Goal: Task Accomplishment & Management: Use online tool/utility

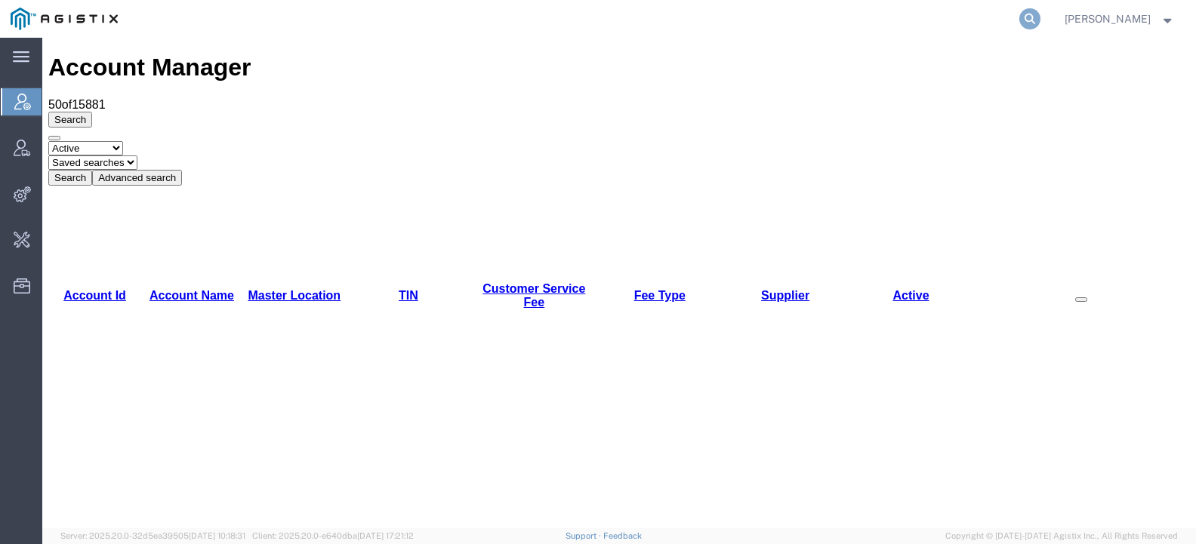
click at [1041, 17] on icon at bounding box center [1029, 18] width 21 height 21
type input "offline@syneos"
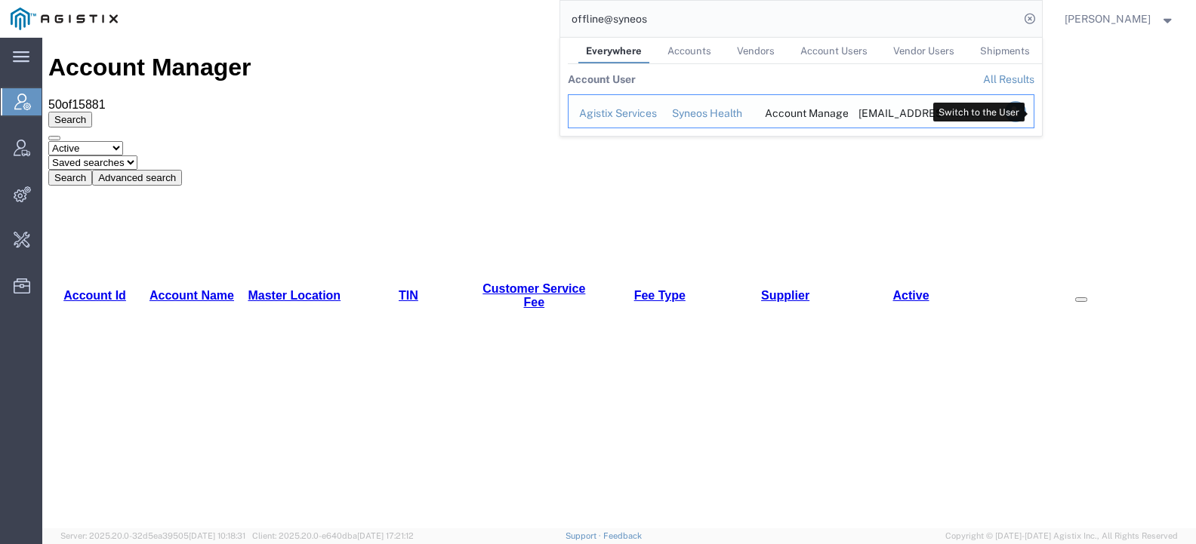
click at [1026, 113] on icon "Search Results" at bounding box center [1014, 111] width 21 height 21
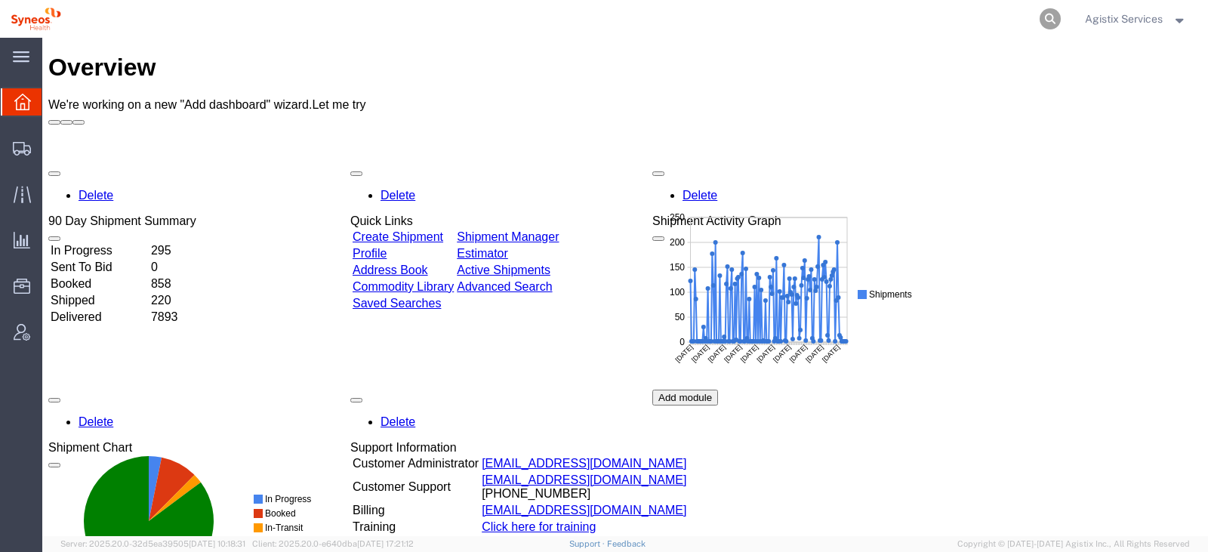
click at [1049, 19] on icon at bounding box center [1050, 18] width 21 height 21
paste input "57063243"
type input "57063243"
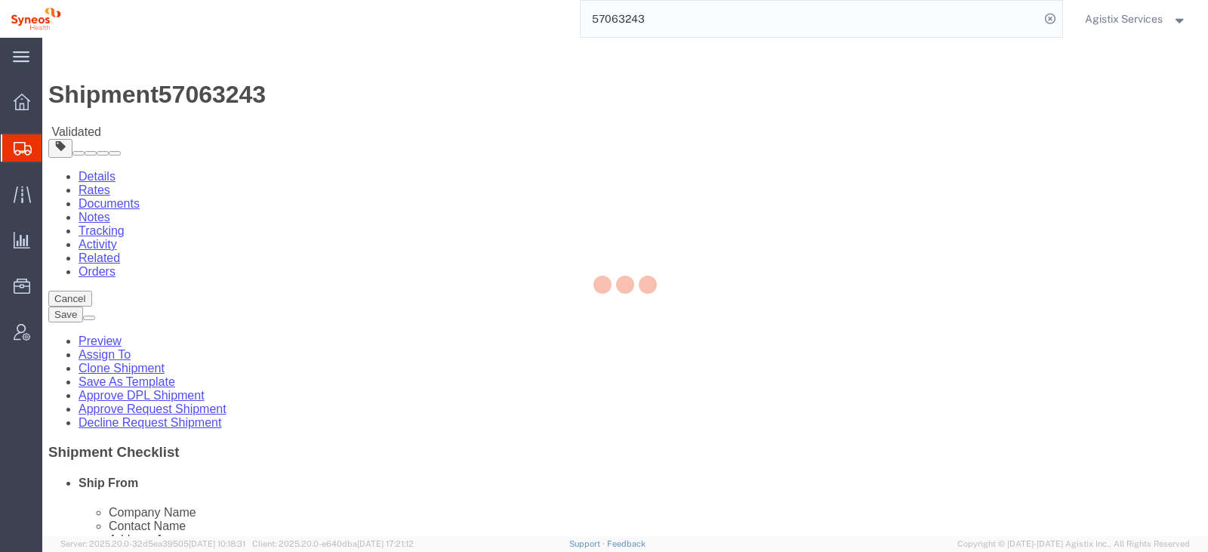
select select
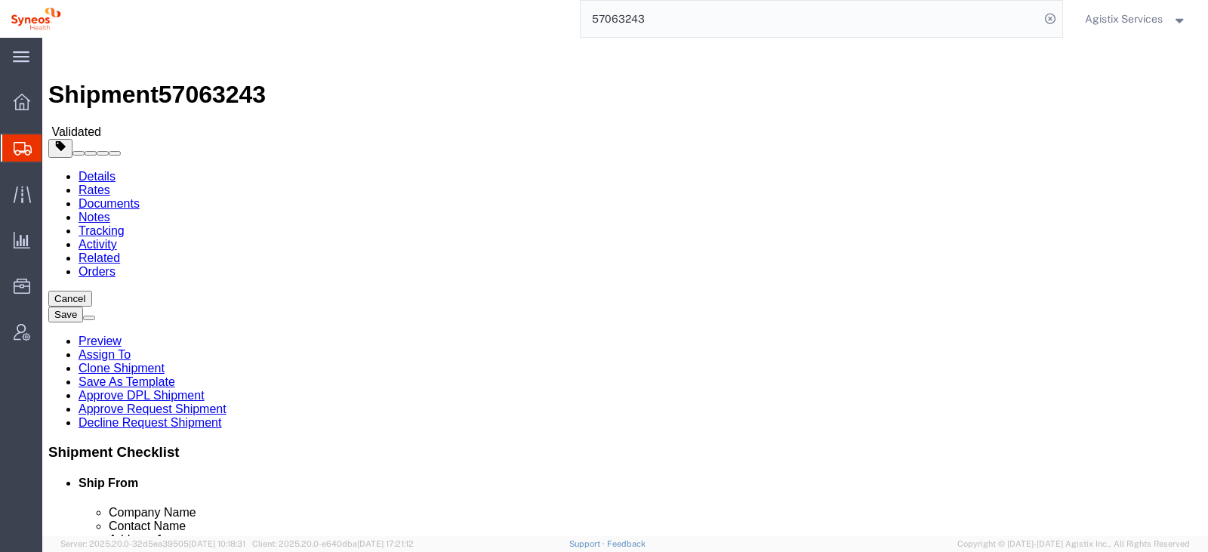
click link "Activity"
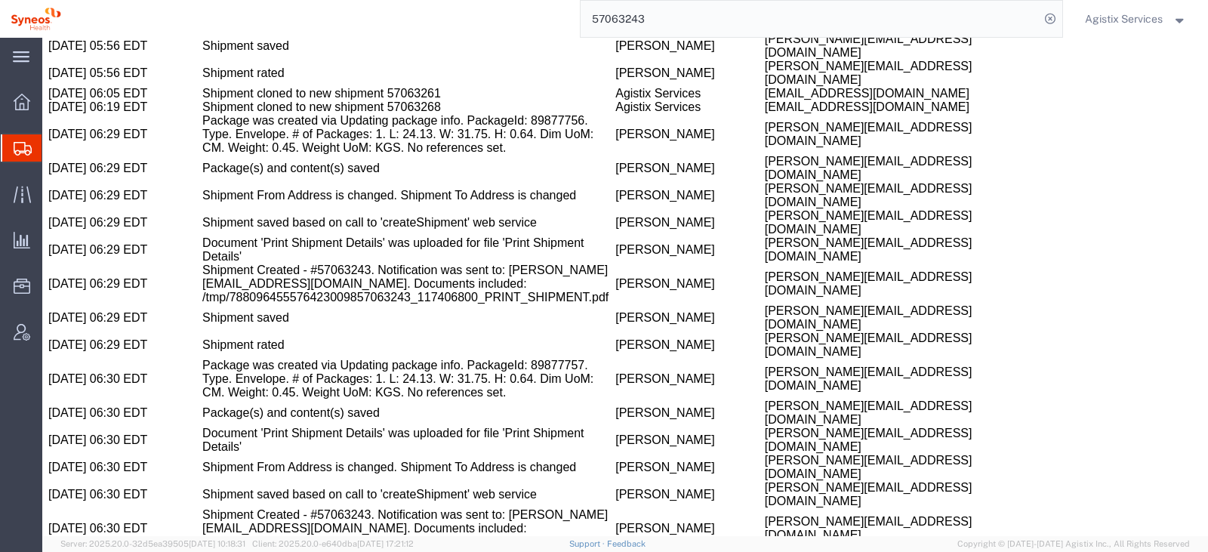
scroll to position [3180, 0]
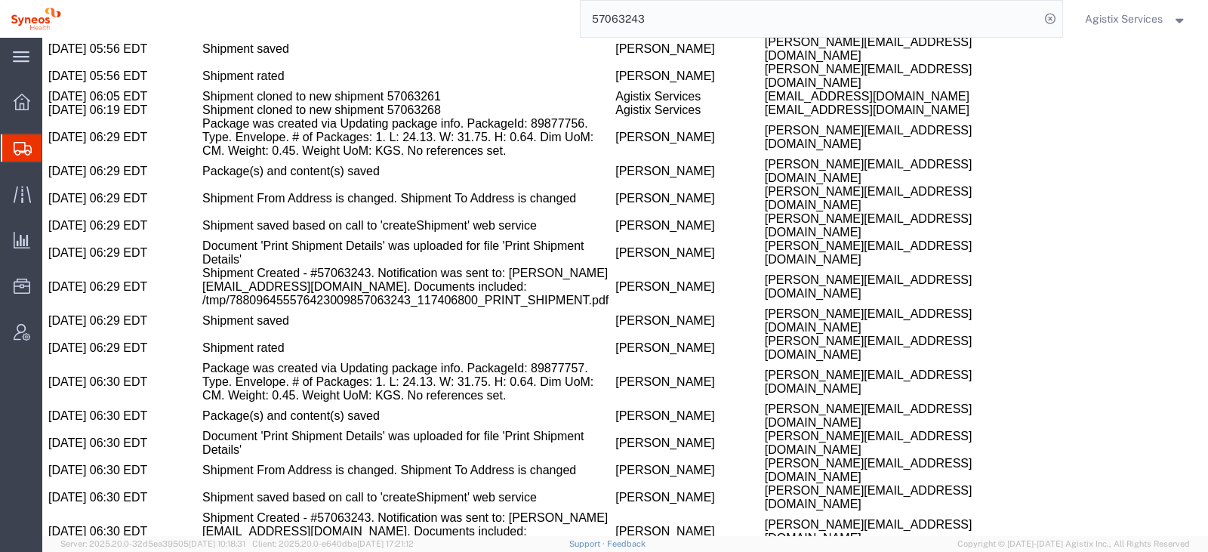
click at [204, 103] on td "Shipment cloned to new shipment 57063261" at bounding box center [408, 97] width 413 height 14
copy td "57063261"
click at [611, 13] on input "57063243" at bounding box center [810, 19] width 459 height 36
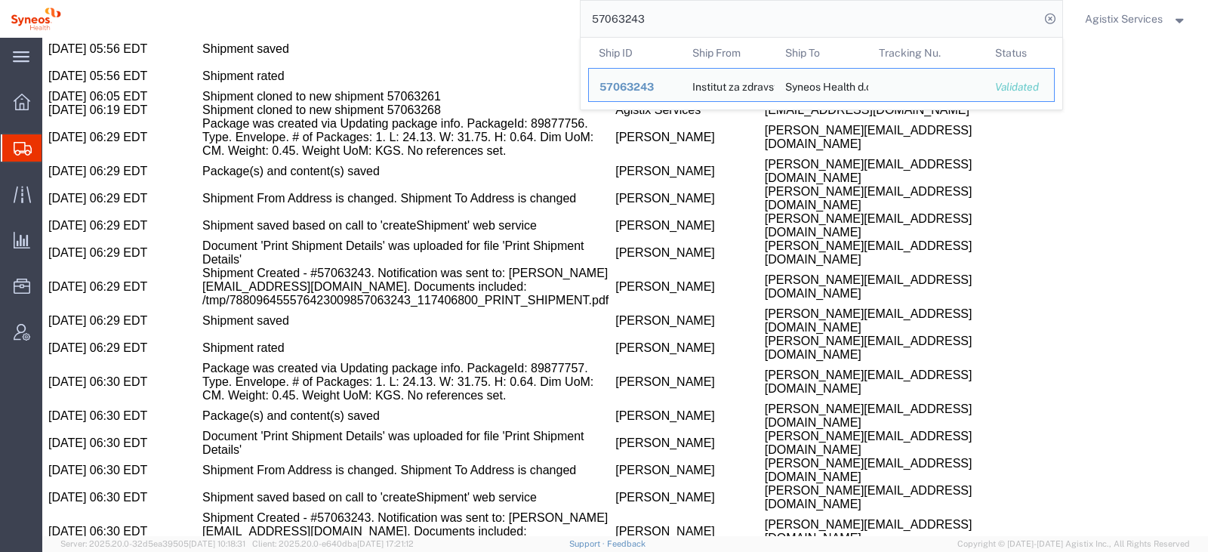
click at [640, 20] on input "57063243" at bounding box center [810, 19] width 459 height 36
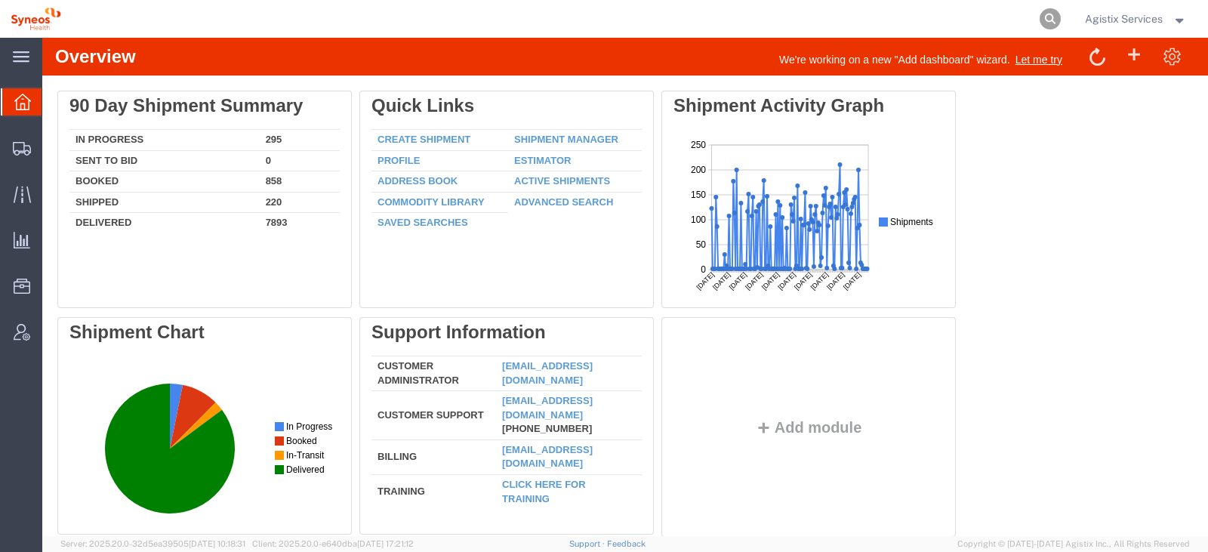
click at [1042, 11] on icon at bounding box center [1050, 18] width 21 height 21
paste input "57063261"
type input "57063261"
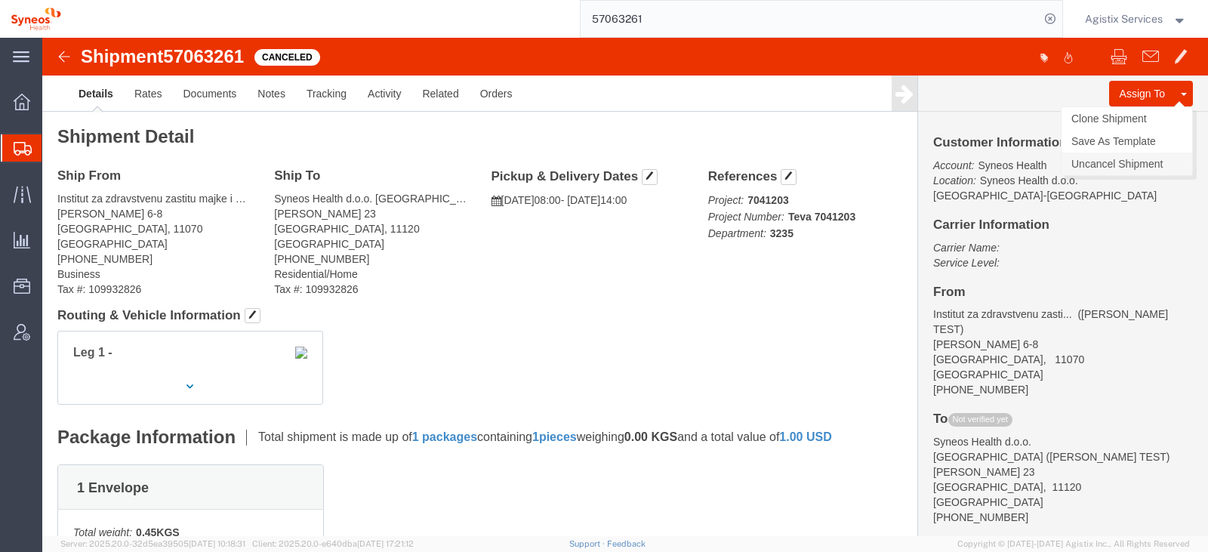
click link "Uncancel Shipment"
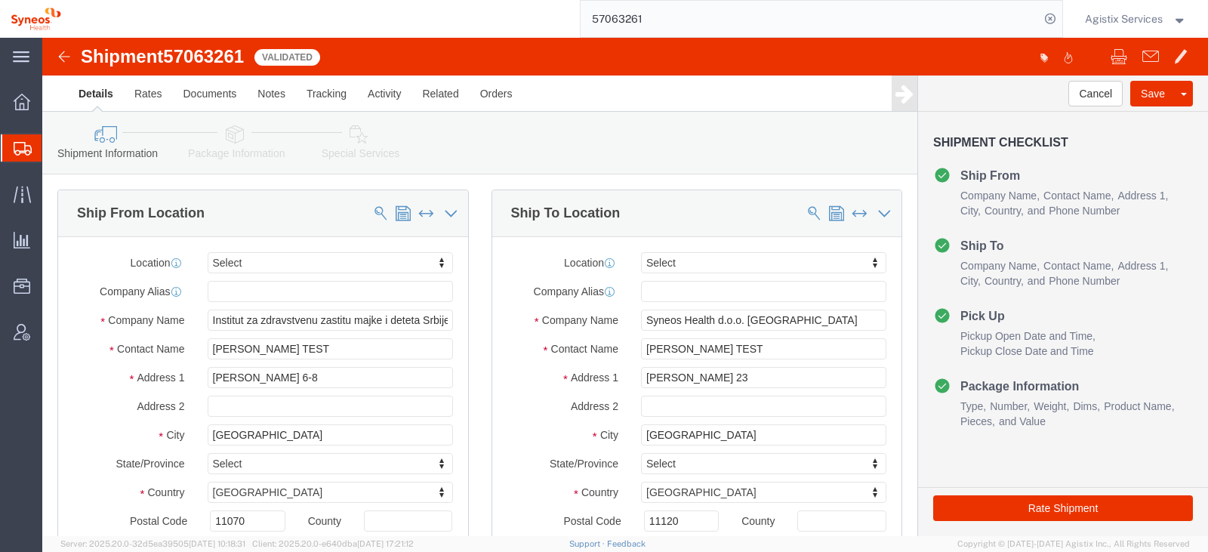
select select
click link "Special Services"
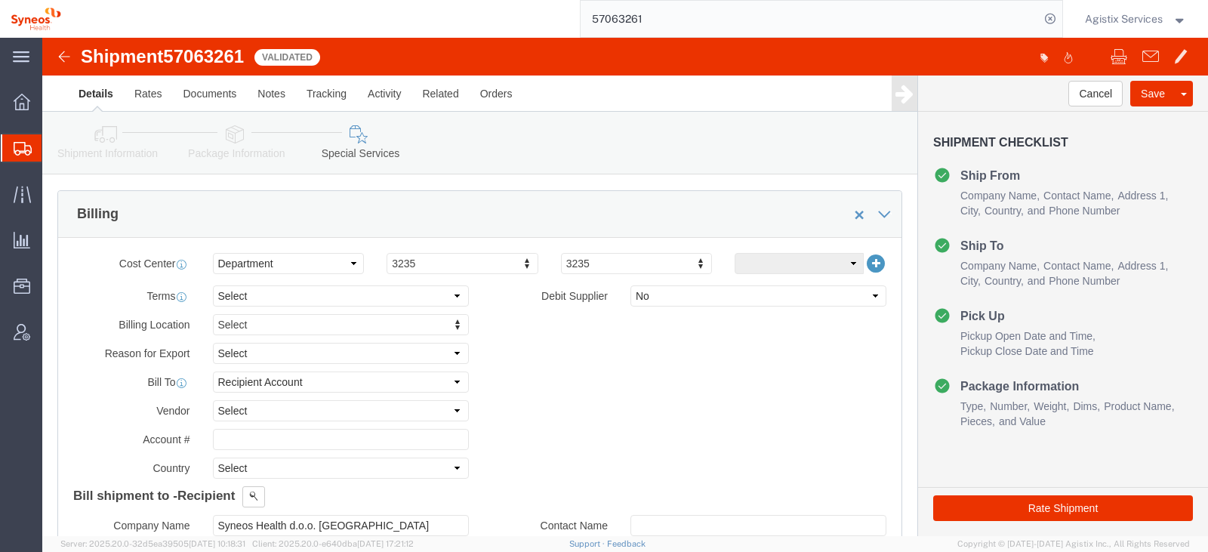
scroll to position [666, 0]
click select "Select Recipient Account Sender/Shipper Third Party Account"
type input "s"
type input "serb"
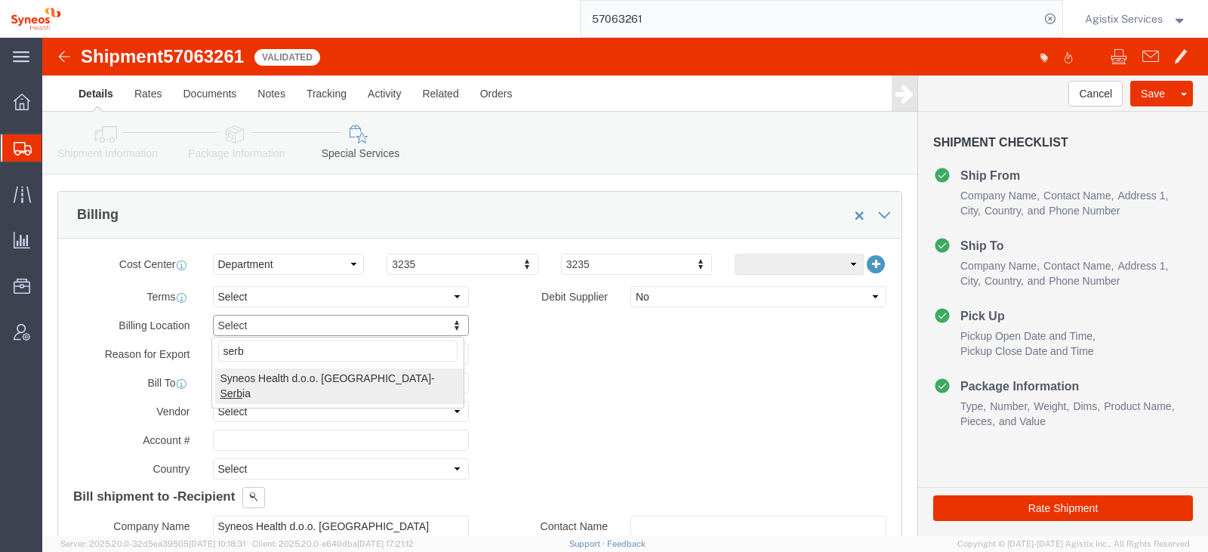
select "63774"
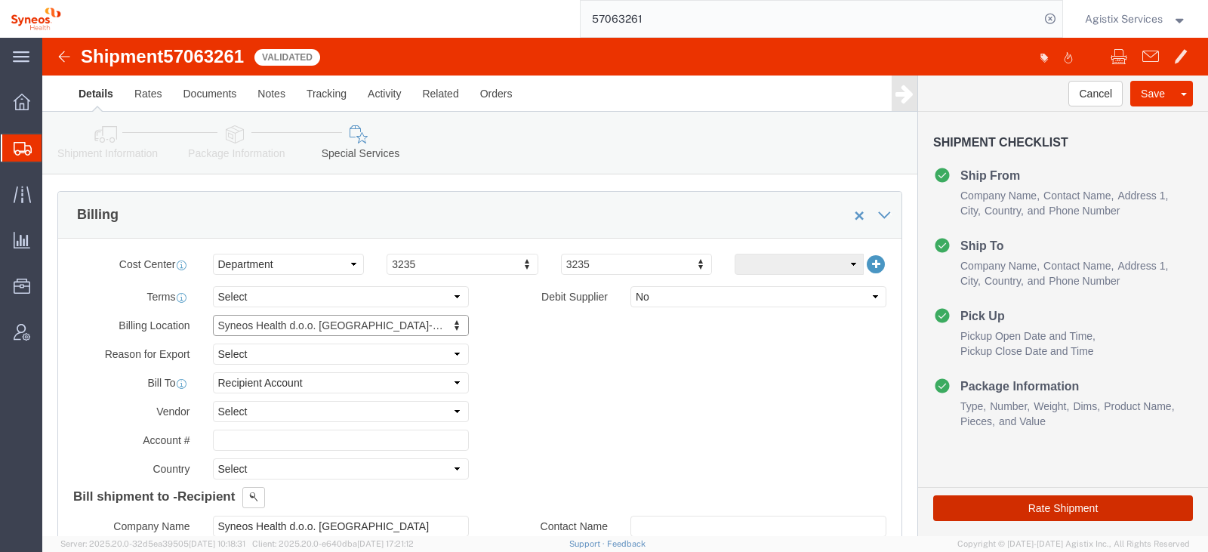
click button "Rate Shipment"
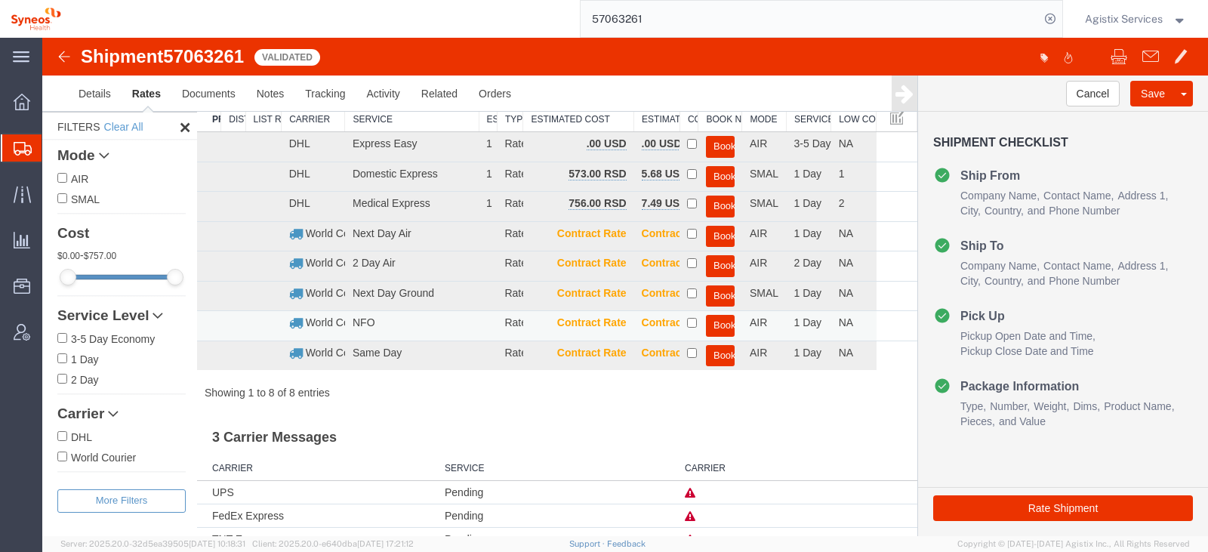
scroll to position [0, 0]
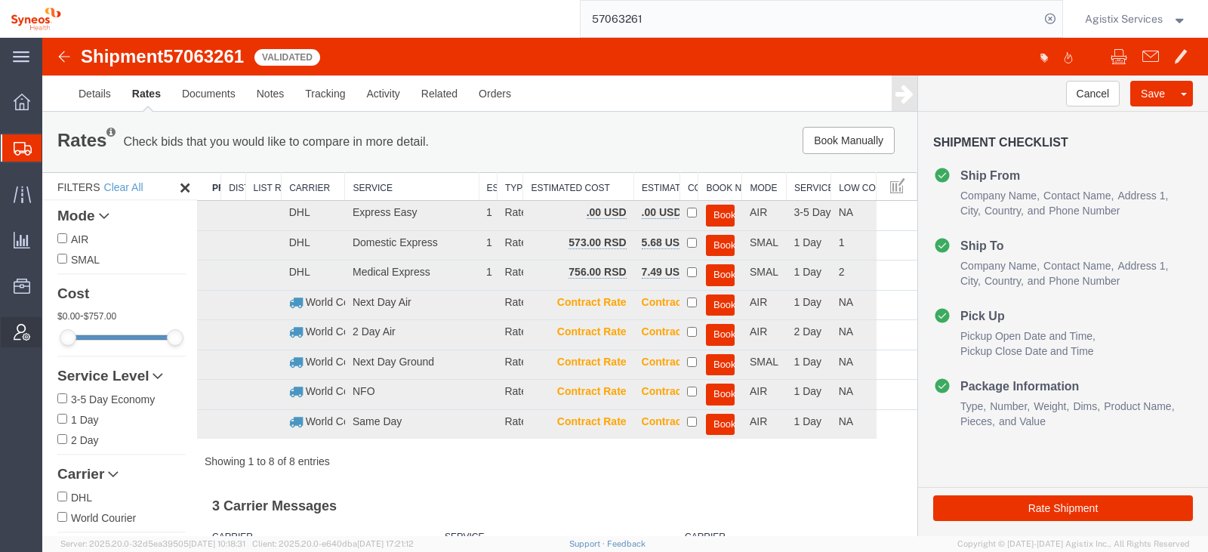
click at [52, 334] on span "Account Admin" at bounding box center [47, 332] width 11 height 30
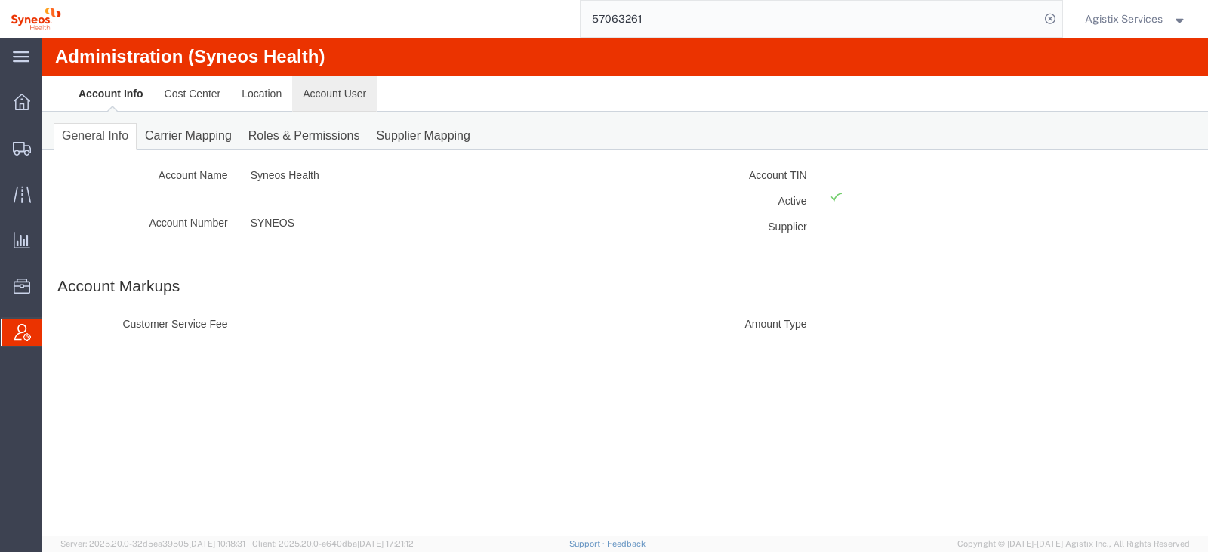
click at [347, 92] on link "Account User" at bounding box center [334, 94] width 85 height 36
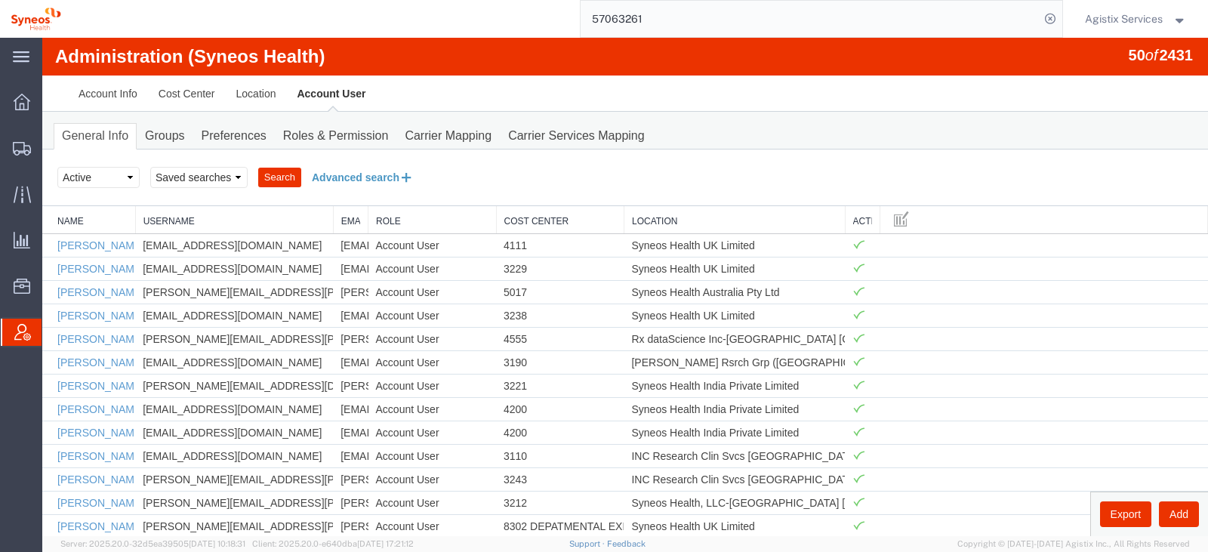
click at [350, 174] on button "Advanced search" at bounding box center [362, 178] width 123 height 26
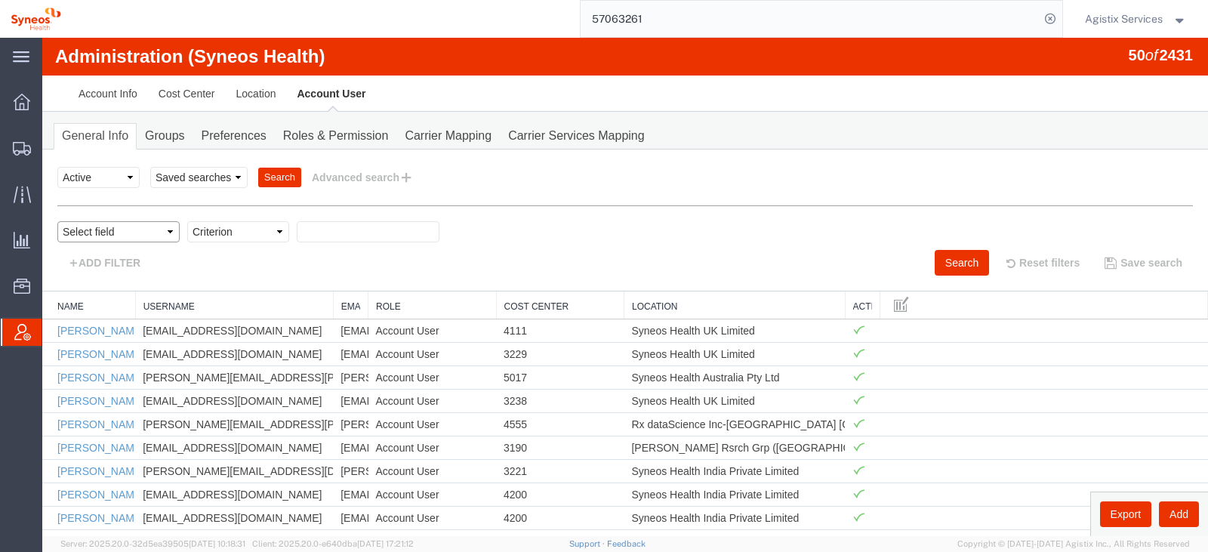
click at [100, 221] on select "Select field Cost Center Email Location Name Role Username" at bounding box center [118, 231] width 122 height 21
select select "email"
click at [57, 221] on select "Select field Cost Center Email Location Name Role Username" at bounding box center [118, 231] width 122 height 21
click at [217, 224] on select "Criterion contains does not contain is is blank is not blank starts with" at bounding box center [238, 231] width 102 height 21
select select "contains"
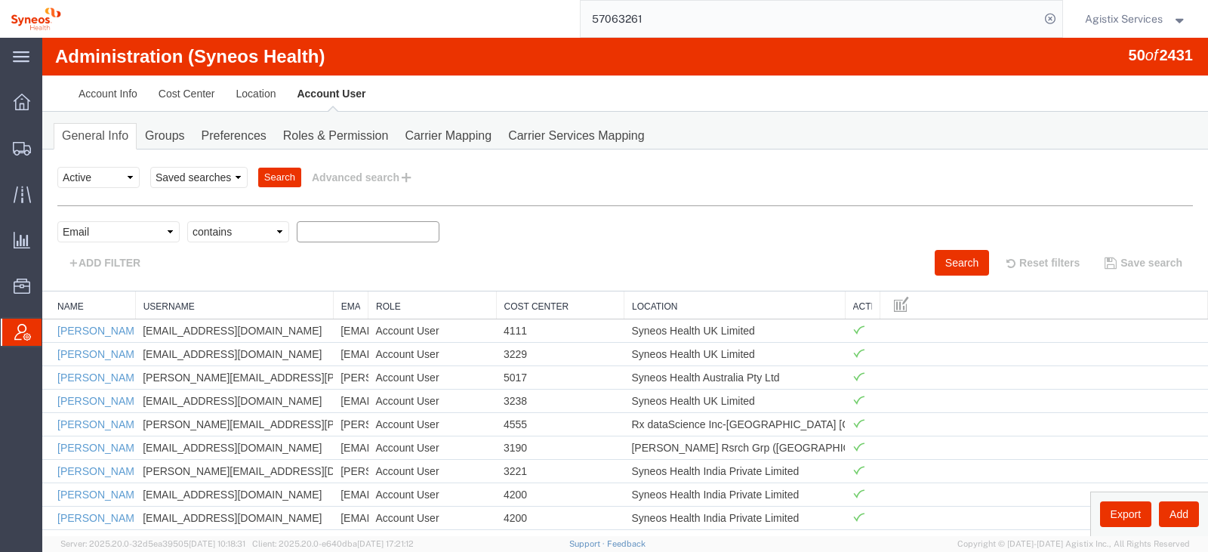
click at [187, 221] on select "Criterion contains does not contain is is blank is not blank starts with" at bounding box center [238, 231] width 102 height 21
click at [304, 232] on input "text" at bounding box center [368, 231] width 143 height 21
paste input "[PERSON_NAME][EMAIL_ADDRESS][DOMAIN_NAME]"
type input "[PERSON_NAME][EMAIL_ADDRESS][DOMAIN_NAME]"
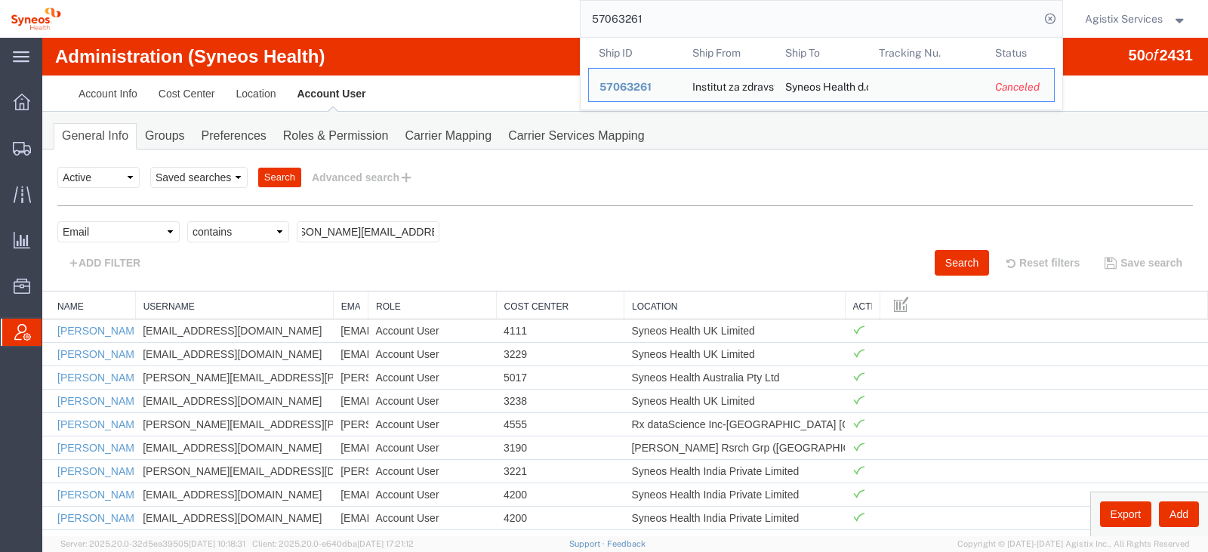
click at [615, 17] on input "57063261" at bounding box center [810, 19] width 459 height 36
click at [952, 255] on button "Search" at bounding box center [962, 263] width 54 height 26
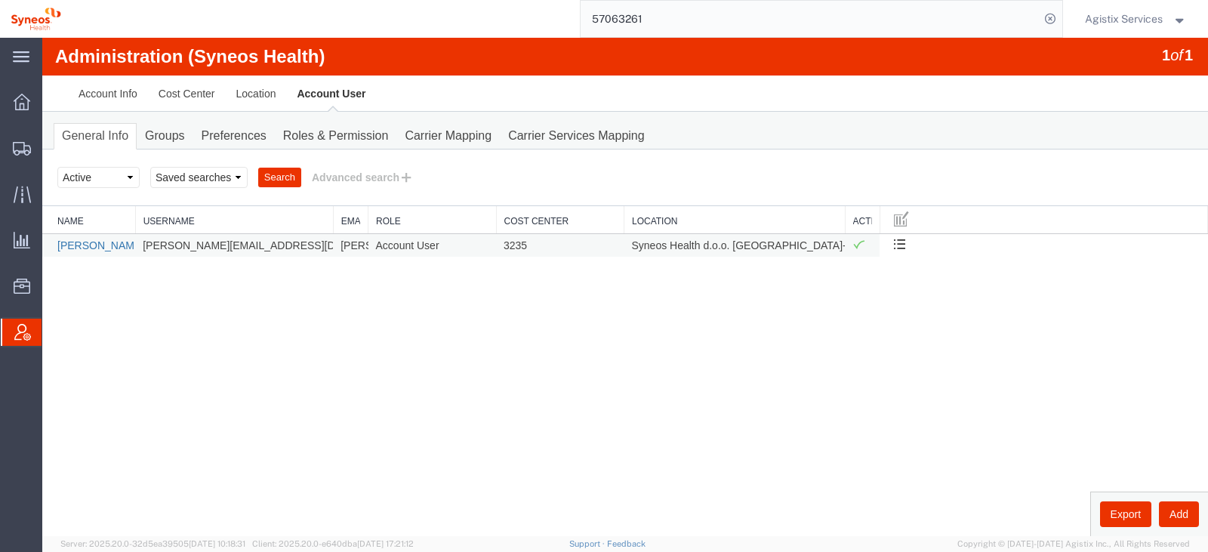
click at [68, 244] on link "[PERSON_NAME]" at bounding box center [100, 245] width 87 height 12
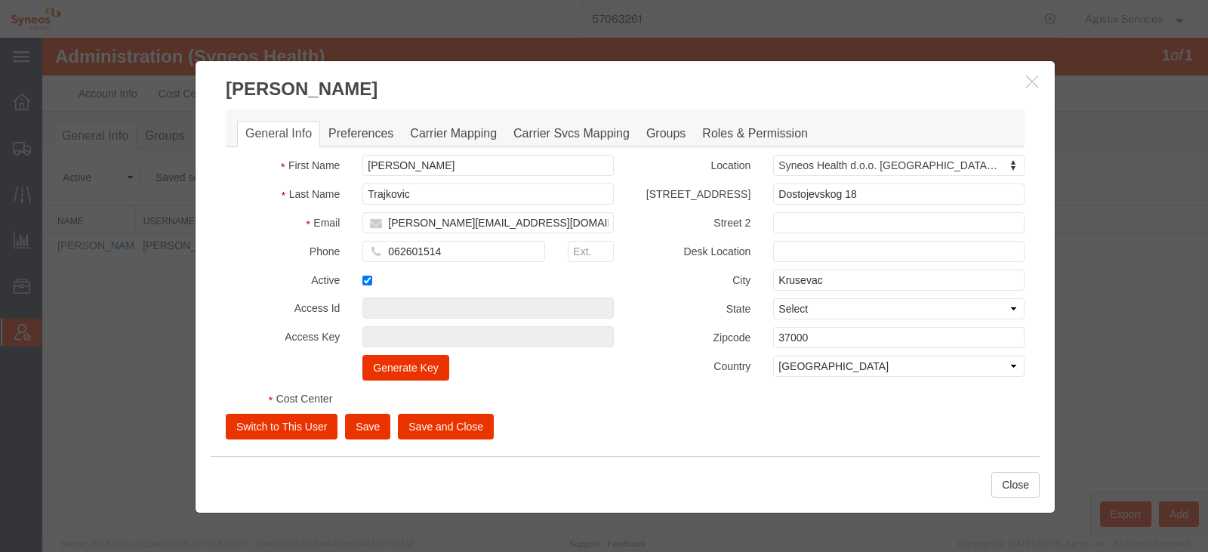
select select "DEPARTMENT"
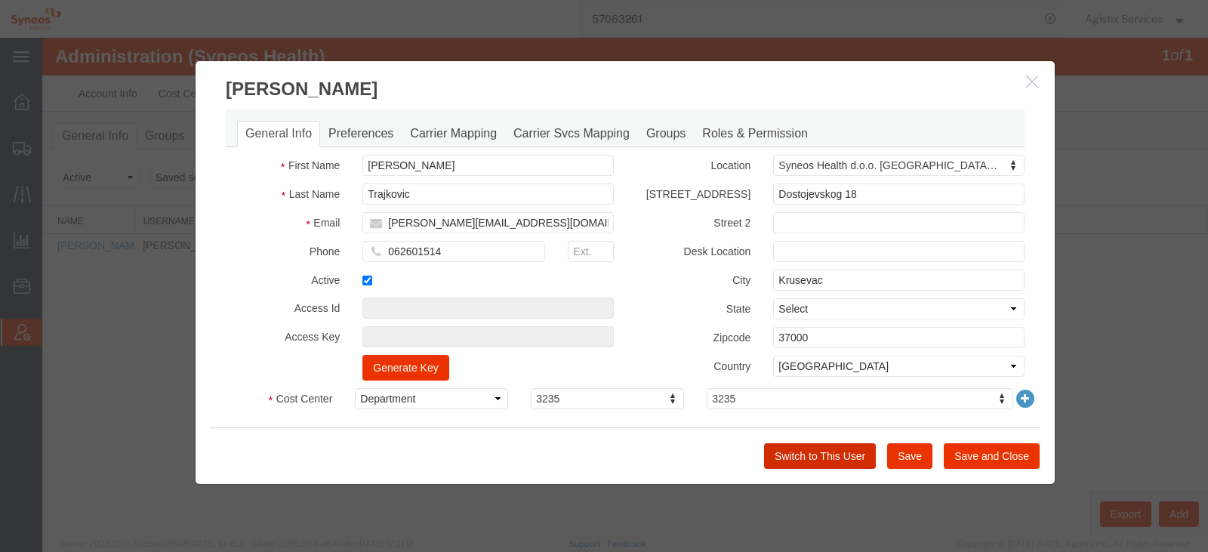
click at [808, 449] on button "Switch to This User" at bounding box center [820, 456] width 112 height 26
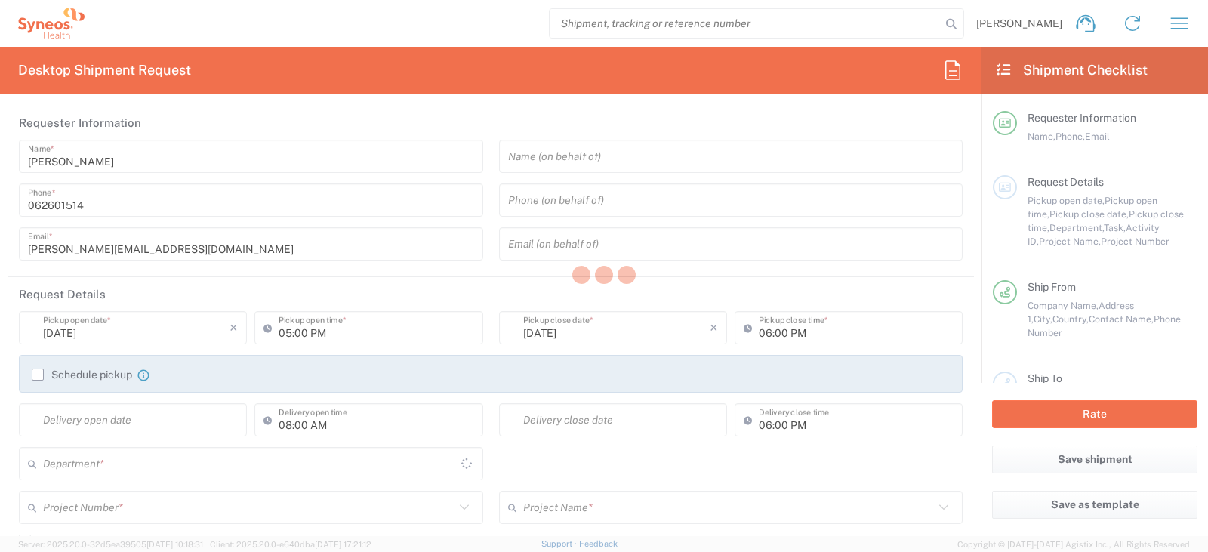
type input "[GEOGRAPHIC_DATA]"
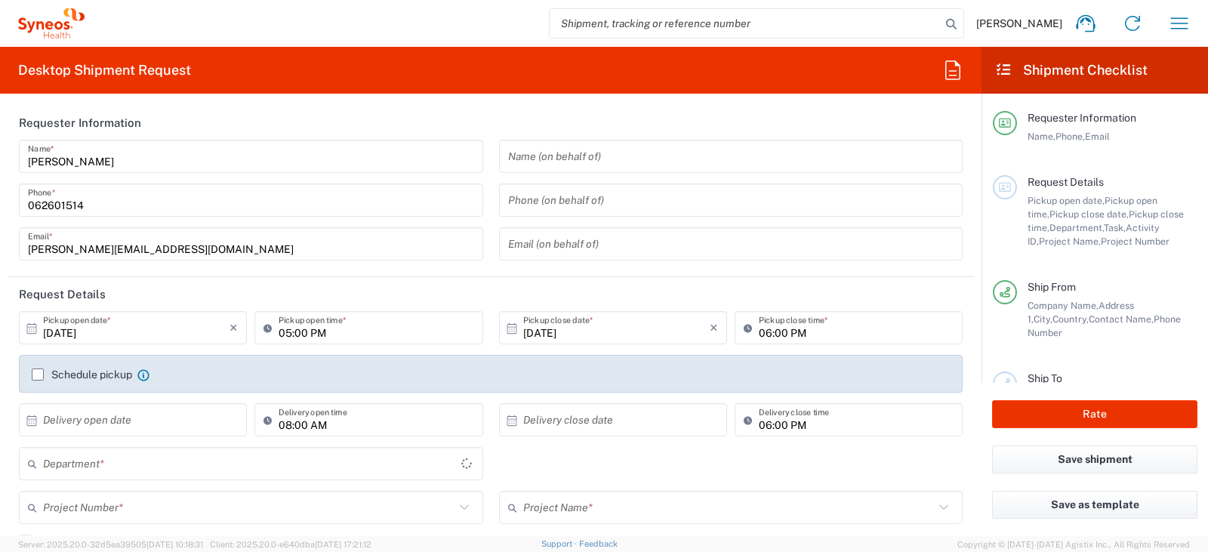
type input "3235"
click at [767, 11] on input "search" at bounding box center [745, 23] width 391 height 29
paste input "57063261"
type input "57063261"
type input "Syneos Health d.o.o. [GEOGRAPHIC_DATA]-[GEOGRAPHIC_DATA]"
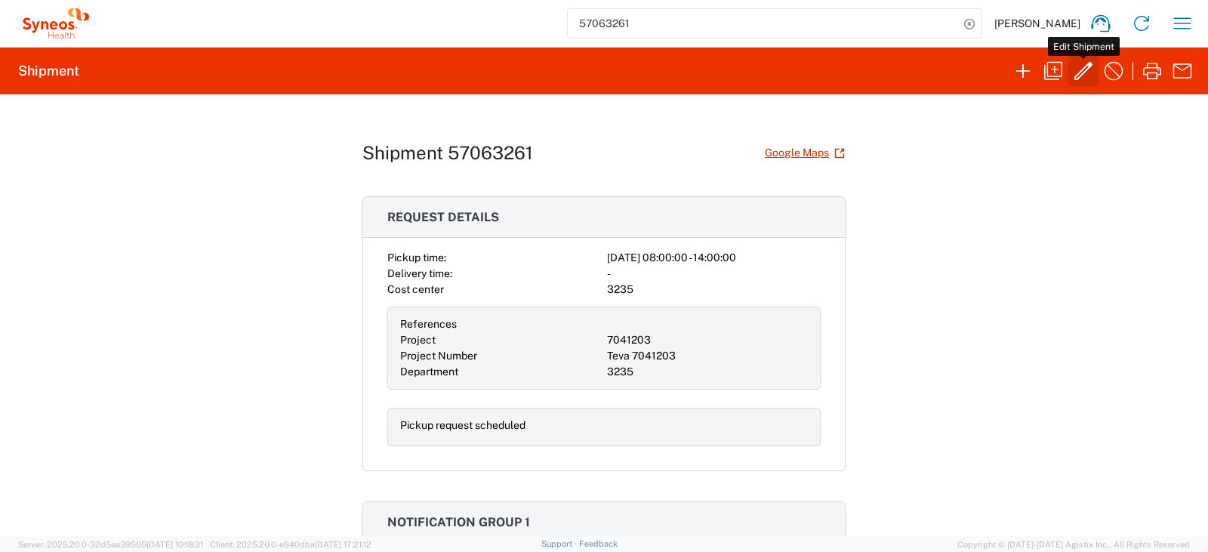
click at [1081, 66] on icon "button" at bounding box center [1084, 71] width 24 height 24
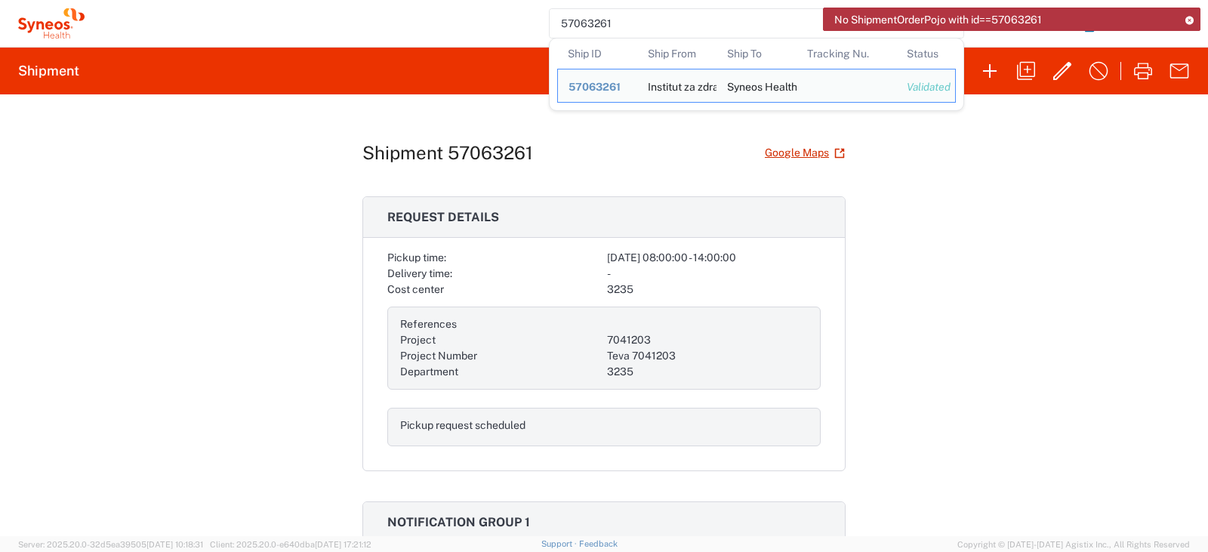
click at [750, 17] on input "57063261" at bounding box center [745, 23] width 391 height 29
paste input "43"
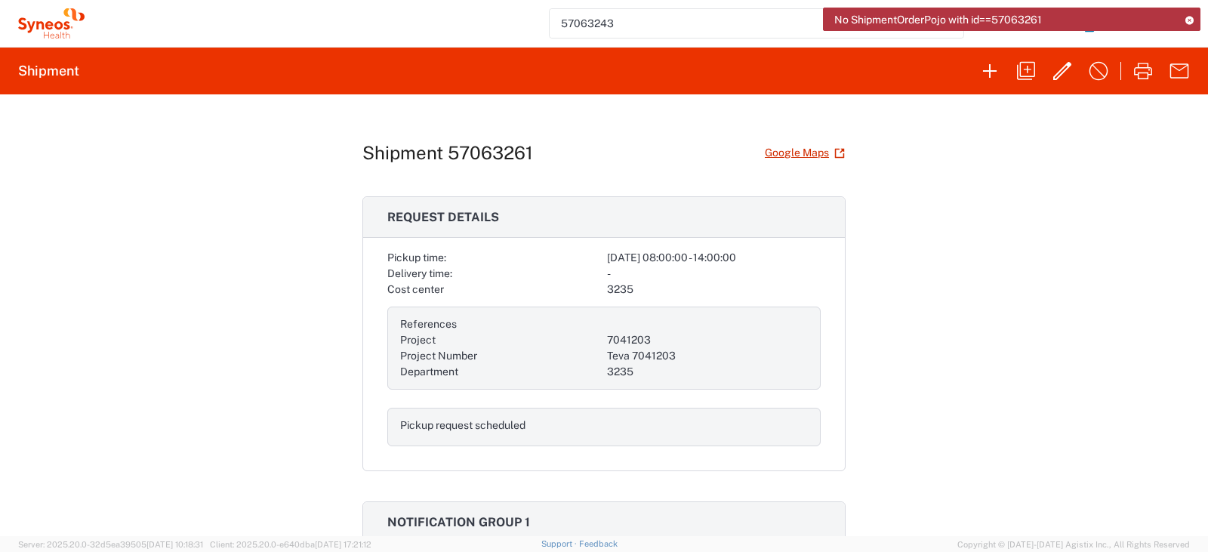
type input "57063243"
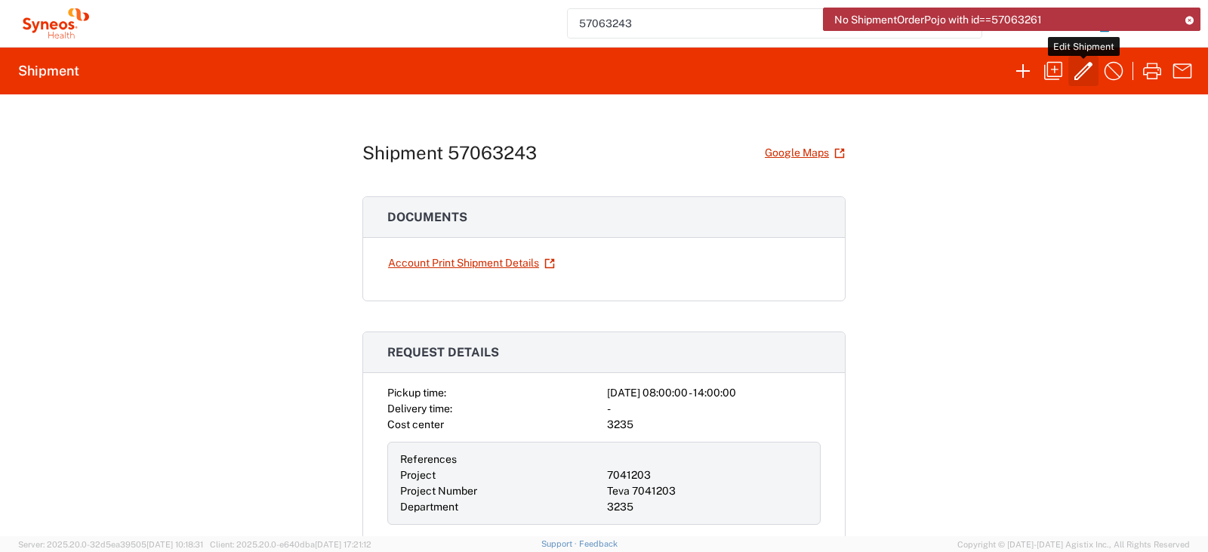
click at [1079, 69] on icon "button" at bounding box center [1084, 71] width 24 height 24
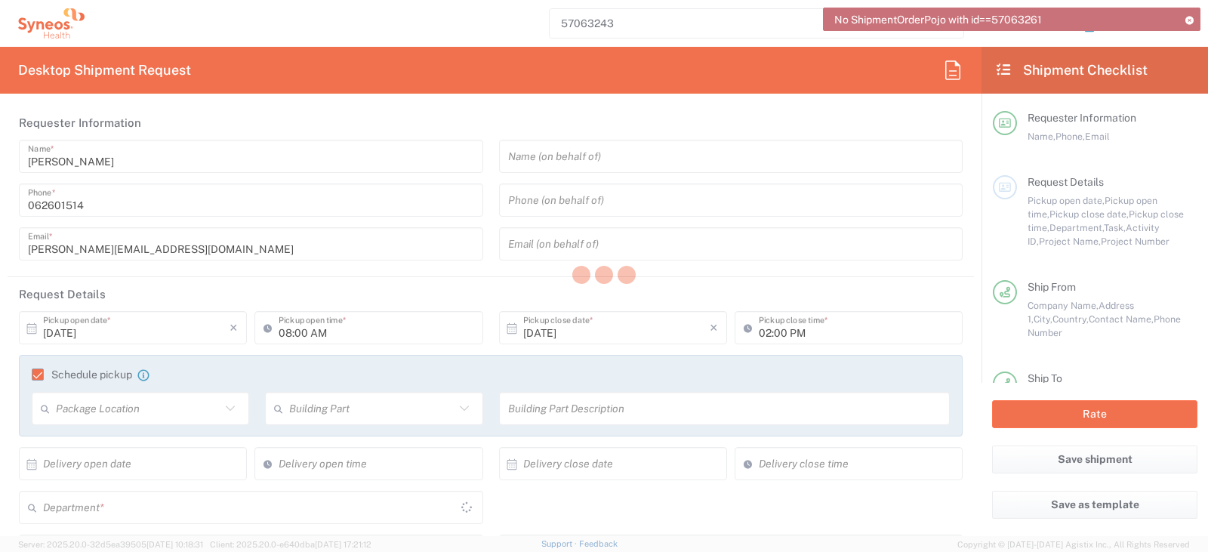
type input "3235"
type input "7041203"
type input "Teva 7041203"
type input "Envelope"
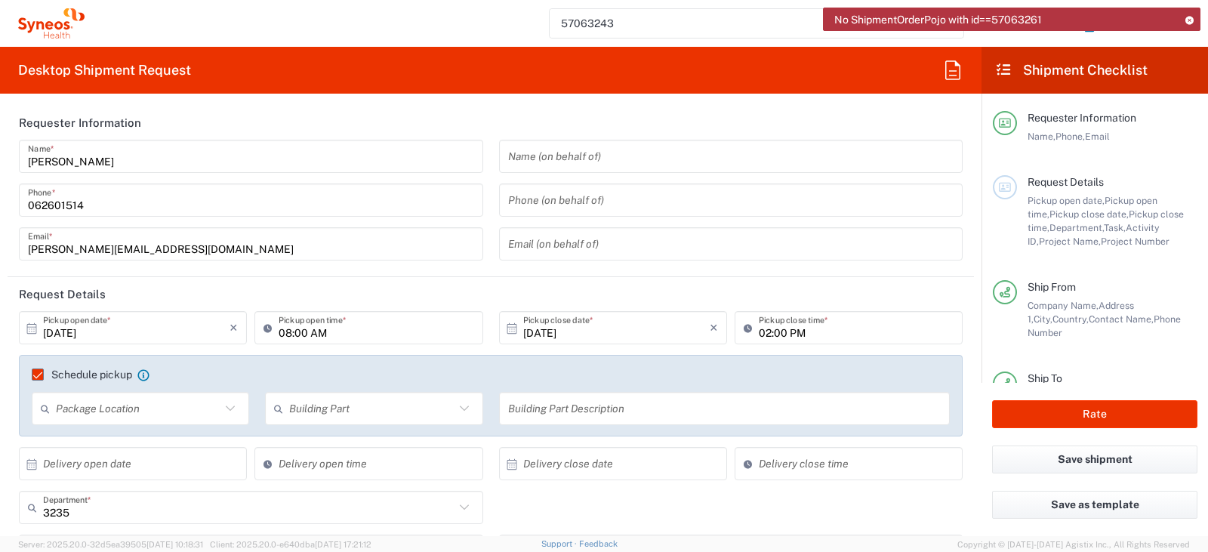
click at [1189, 19] on icon at bounding box center [1189, 20] width 11 height 8
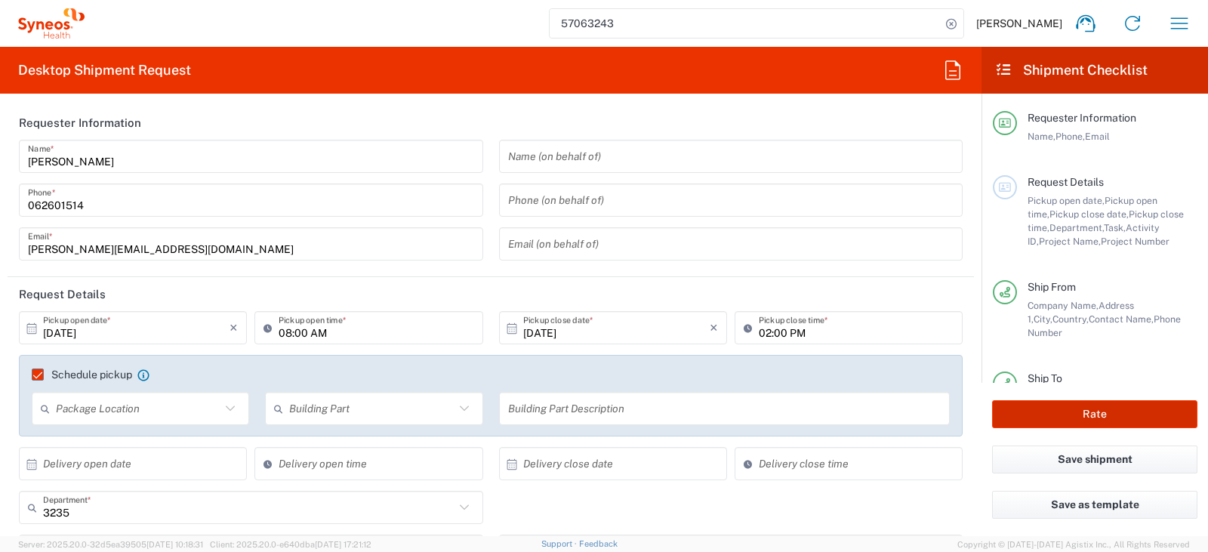
click at [1013, 406] on button "Rate" at bounding box center [1094, 414] width 205 height 28
